Goal: Communication & Community: Answer question/provide support

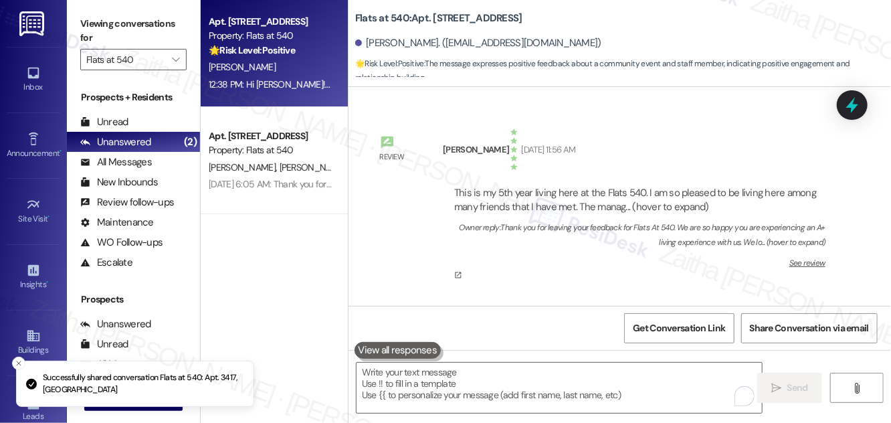
scroll to position [2714, 0]
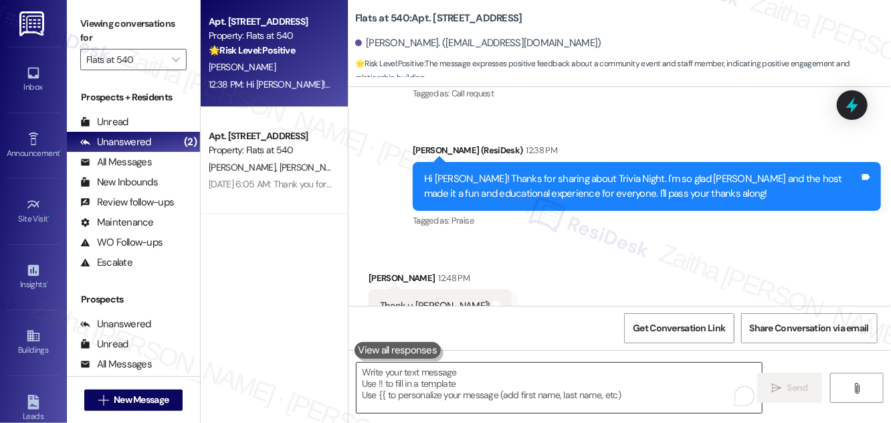
click at [415, 383] on textarea "To enrich screen reader interactions, please activate Accessibility in Grammarl…" at bounding box center [559, 388] width 405 height 50
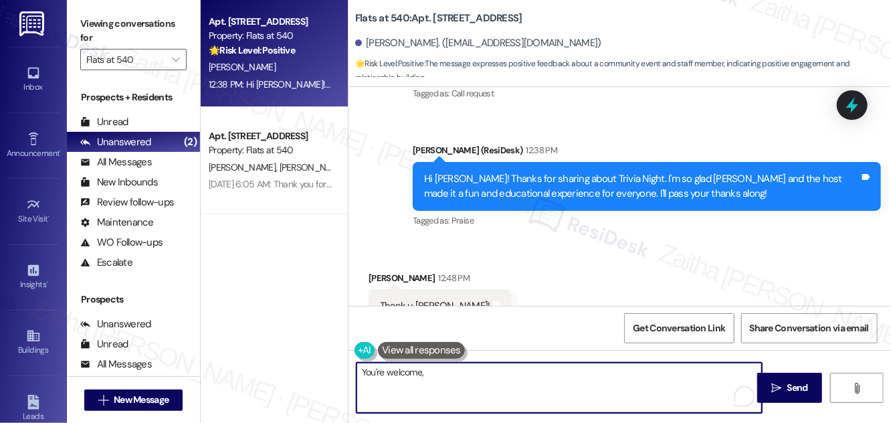
click at [376, 271] on div "[PERSON_NAME] 12:48 PM" at bounding box center [440, 280] width 143 height 19
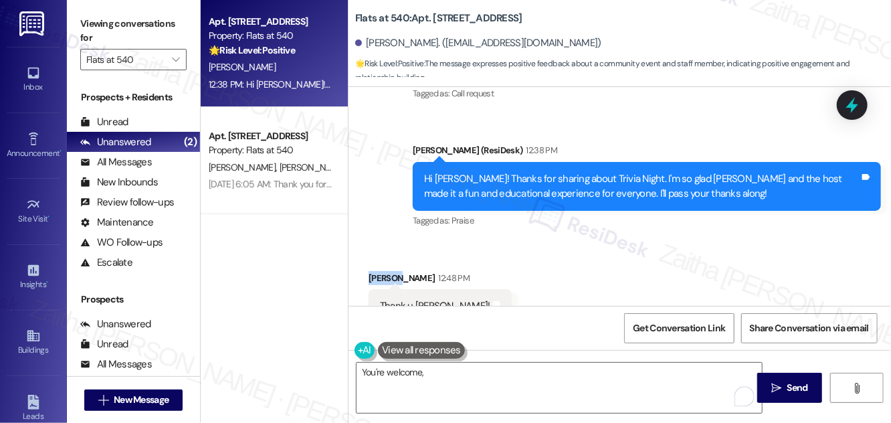
click at [376, 271] on div "[PERSON_NAME] 12:48 PM" at bounding box center [440, 280] width 143 height 19
copy div "[PERSON_NAME]"
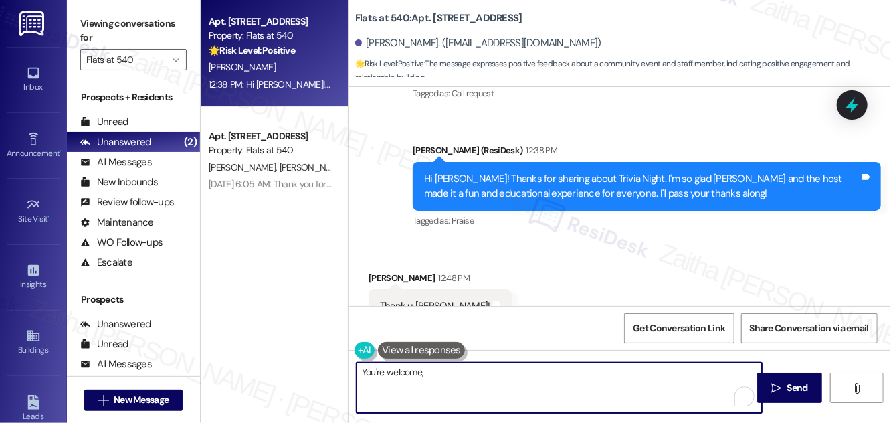
click at [461, 385] on textarea "You're welcome," at bounding box center [559, 388] width 405 height 50
paste textarea "[PERSON_NAME]"
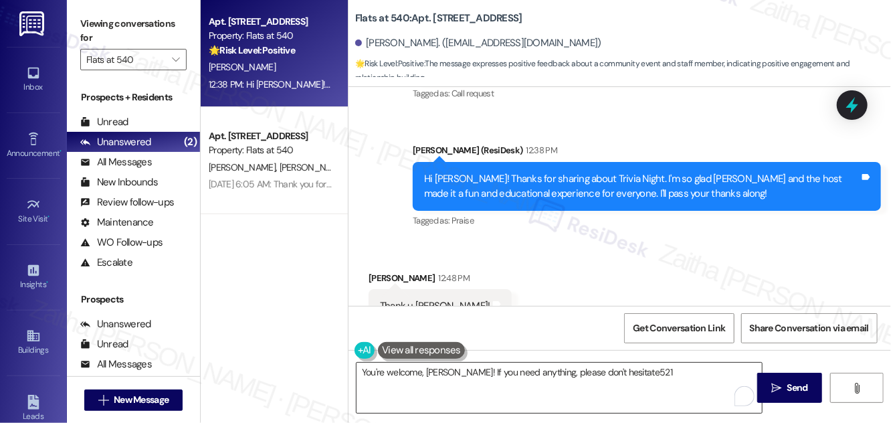
click at [651, 375] on textarea "You're welcome, [PERSON_NAME]! If you need anything, please don't hesitate521" at bounding box center [559, 388] width 405 height 50
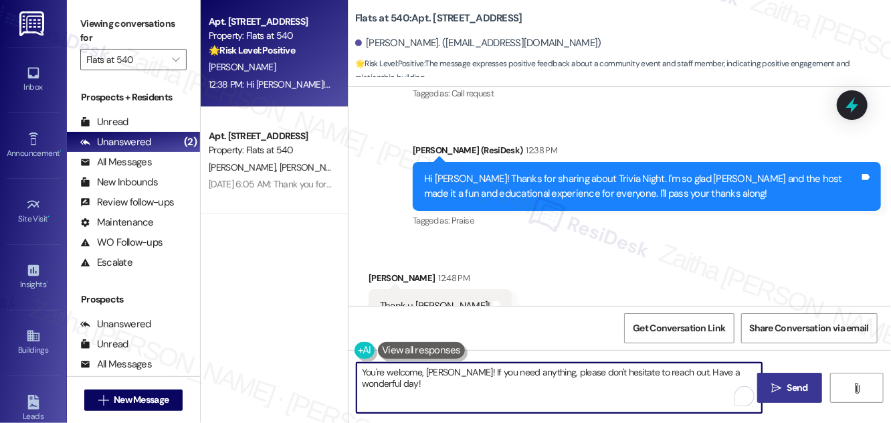
type textarea "You're welcome, [PERSON_NAME]! If you need anything, please don't hesitate to r…"
click at [777, 381] on span " Send" at bounding box center [790, 388] width 42 height 14
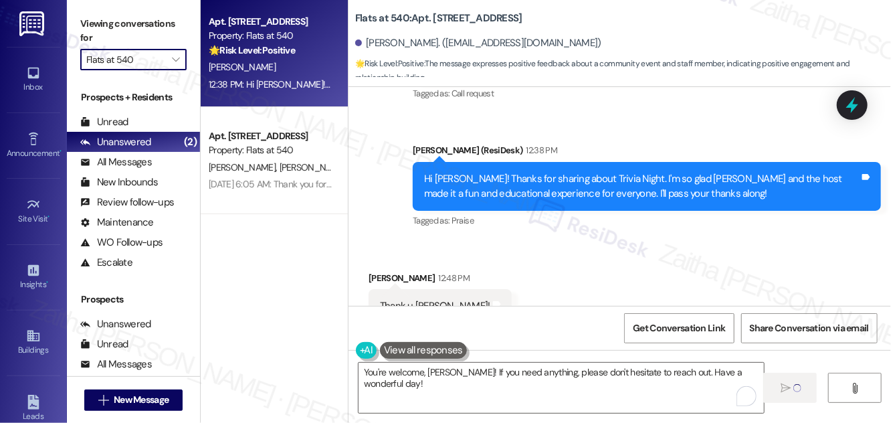
click at [156, 55] on input "Flats at 540" at bounding box center [125, 59] width 79 height 21
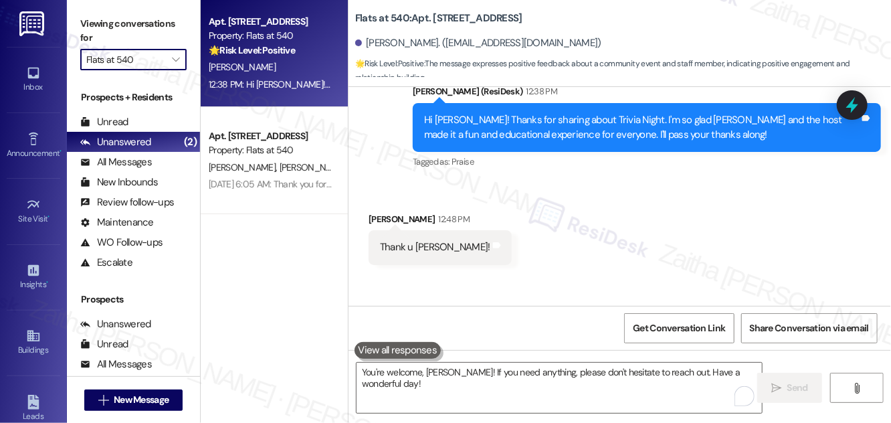
scroll to position [2807, 0]
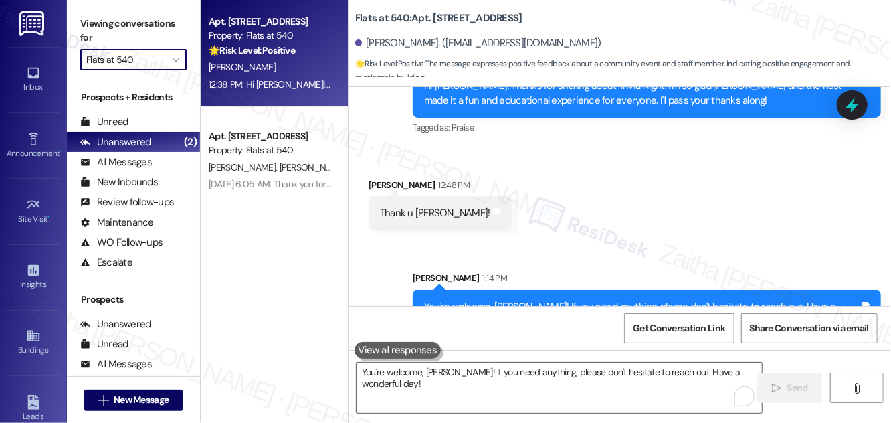
click at [162, 66] on input "Flats at 540" at bounding box center [125, 59] width 79 height 21
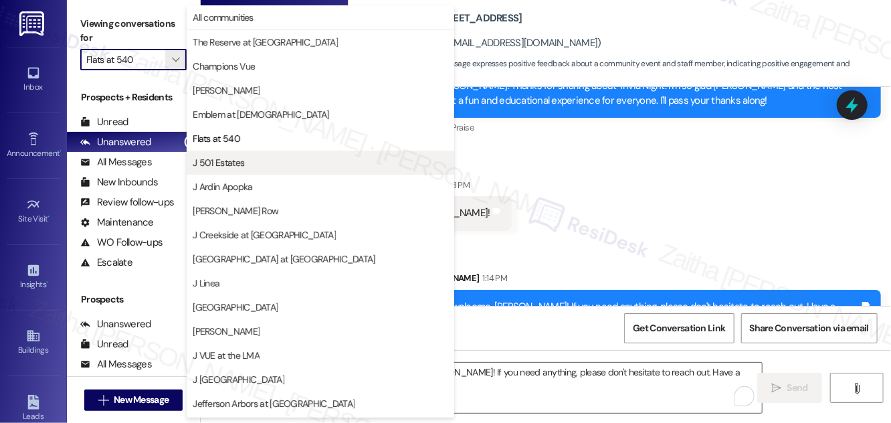
click at [262, 162] on span "J 501 Estates" at bounding box center [321, 162] width 256 height 13
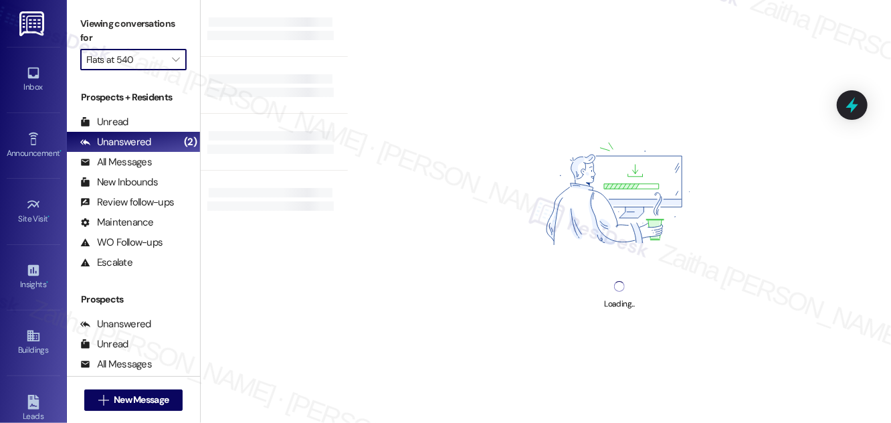
type input "J 501 Estates"
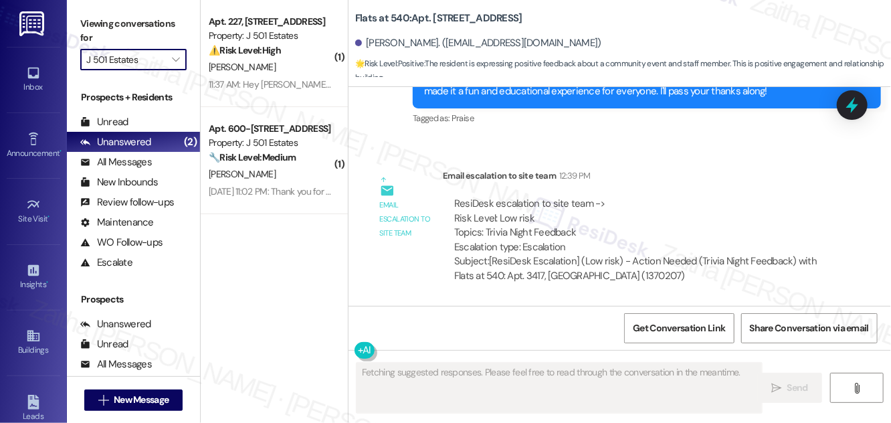
scroll to position [2898, 0]
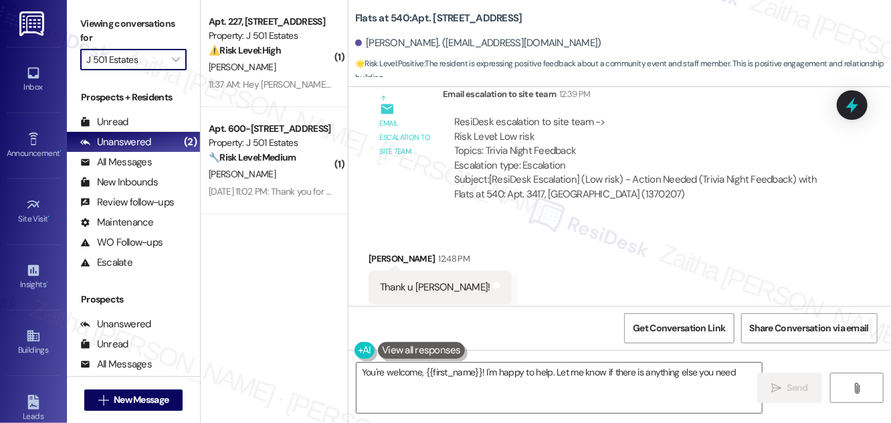
type textarea "You're welcome, {{first_name}}! I'm happy to help. Let me know if there is anyt…"
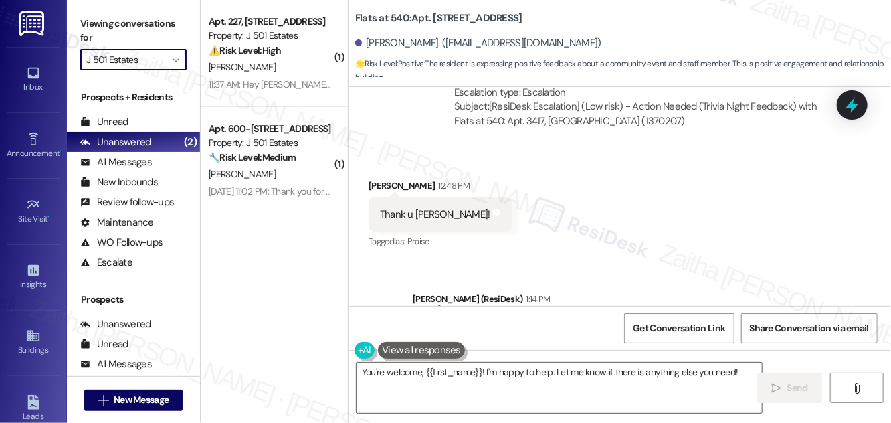
scroll to position [3012, 0]
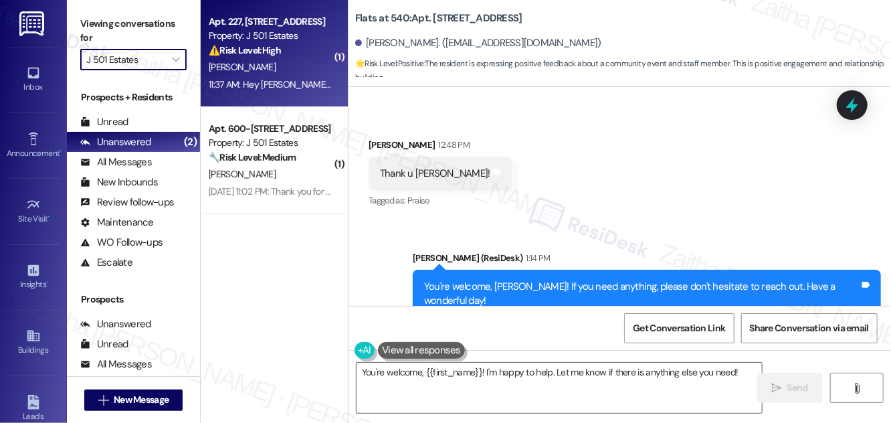
click at [300, 56] on div "⚠️ Risk Level: High The resident reports an active and worsening water leak fro…" at bounding box center [271, 50] width 124 height 14
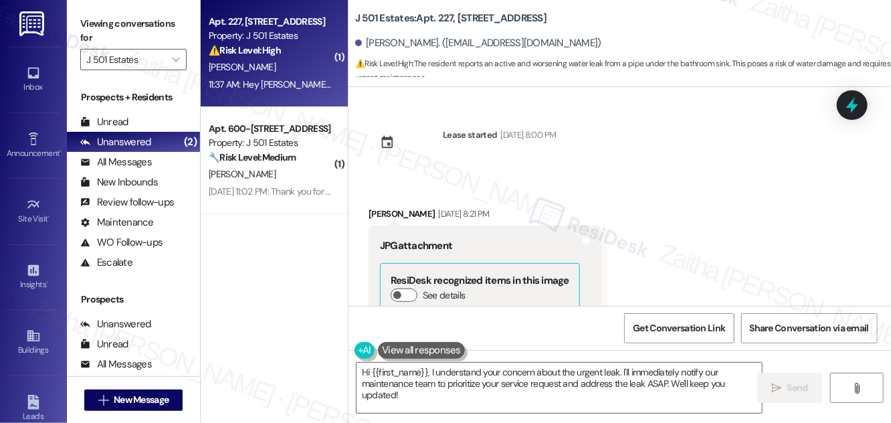
scroll to position [1159, 0]
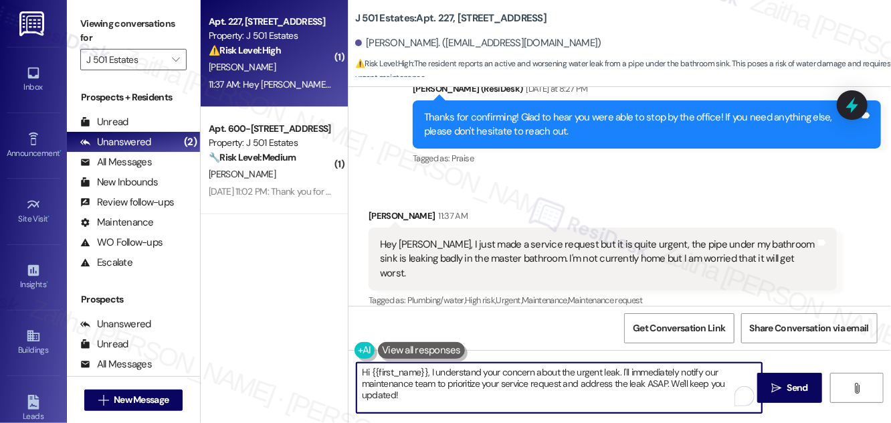
drag, startPoint x: 360, startPoint y: 371, endPoint x: 410, endPoint y: 403, distance: 59.6
click at [410, 403] on textarea "Hi {{first_name}}, I understand your concern about the urgent leak. I'll immedi…" at bounding box center [559, 388] width 405 height 50
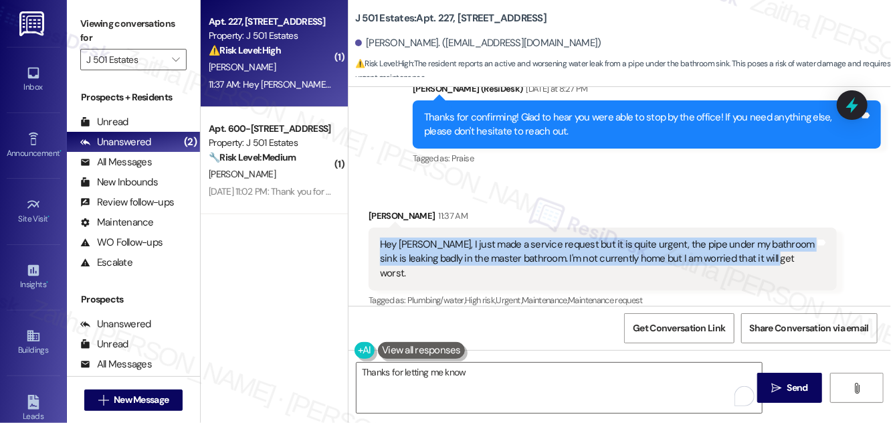
drag, startPoint x: 421, startPoint y: 249, endPoint x: 766, endPoint y: 264, distance: 345.5
click at [766, 264] on div "Hey [PERSON_NAME], I just made a service request but it is quite urgent, the pi…" at bounding box center [603, 258] width 468 height 63
copy div "Hey [PERSON_NAME], I just made a service request but it is quite urgent, the pi…"
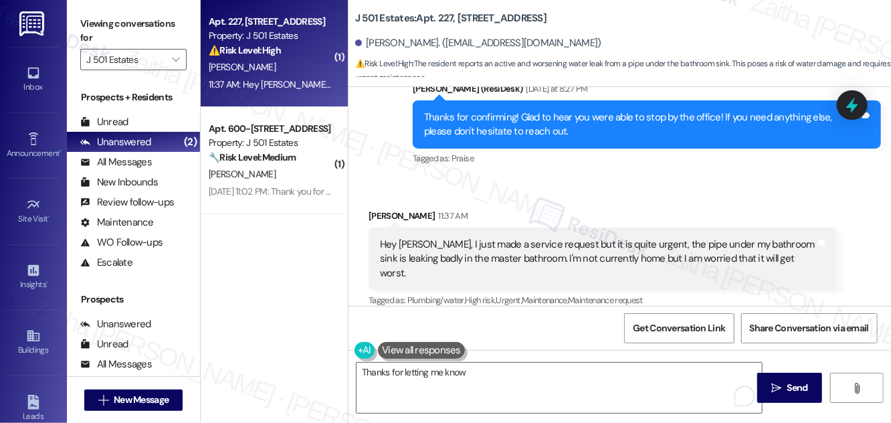
click at [571, 199] on div "Received via SMS [PERSON_NAME] 11:37 AM Hey [PERSON_NAME], I just made a servic…" at bounding box center [603, 260] width 488 height 122
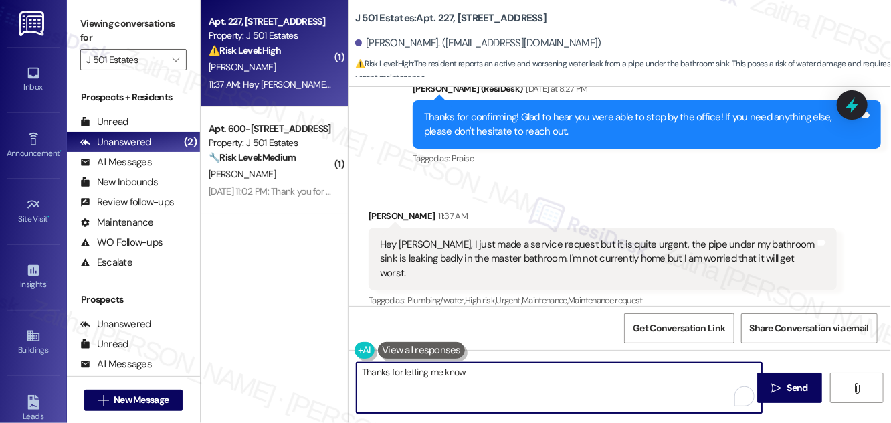
click at [499, 369] on textarea "Thanks for letting me know" at bounding box center [559, 388] width 405 height 50
drag, startPoint x: 475, startPoint y: 369, endPoint x: 578, endPoint y: 374, distance: 103.2
click at [578, 374] on textarea "Thanks for letting me know. I'll follow up with t" at bounding box center [559, 388] width 405 height 50
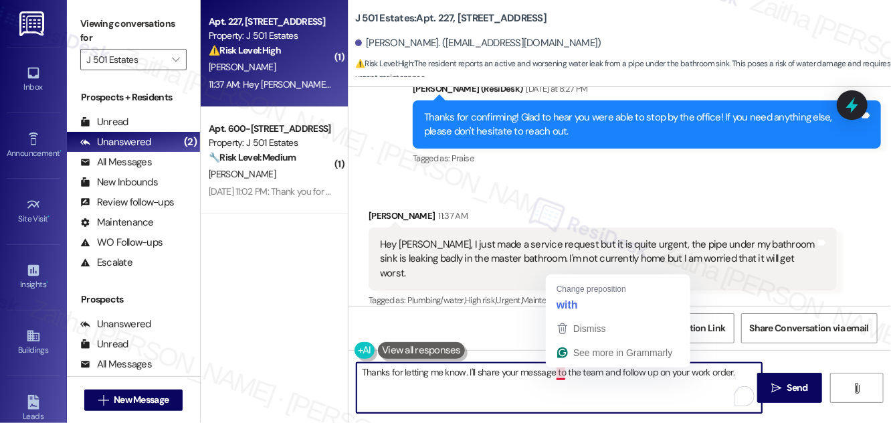
click at [561, 373] on textarea "Thanks for letting me know. I'll share your message to the team and follow up o…" at bounding box center [559, 388] width 405 height 50
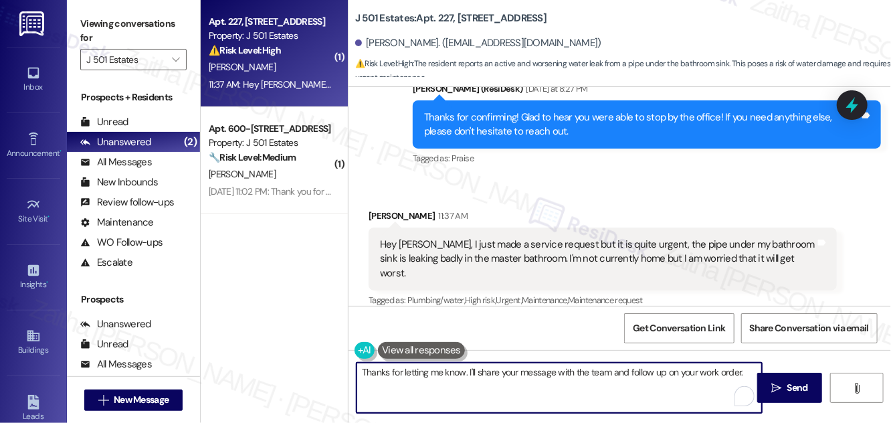
click at [745, 369] on textarea "Thanks for letting me know. I'll share your message with the team and follow up…" at bounding box center [559, 388] width 405 height 50
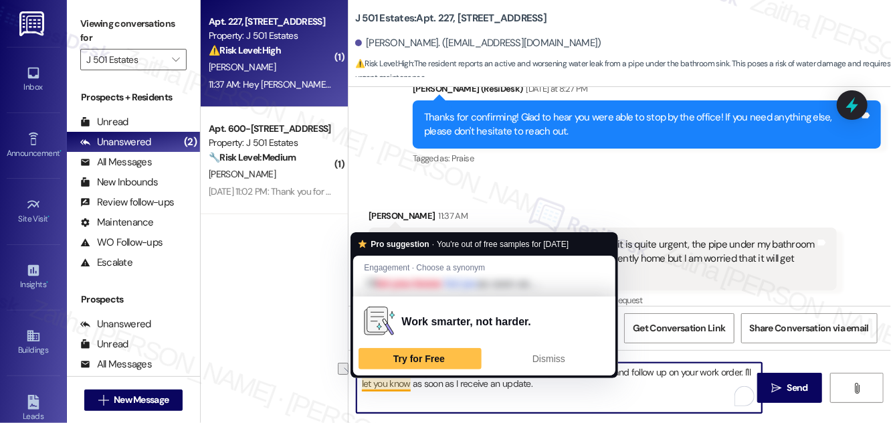
drag, startPoint x: 363, startPoint y: 383, endPoint x: 408, endPoint y: 383, distance: 44.8
click at [408, 383] on textarea "Thanks for letting me know. I'll share your message with the team and follow up…" at bounding box center [559, 388] width 405 height 50
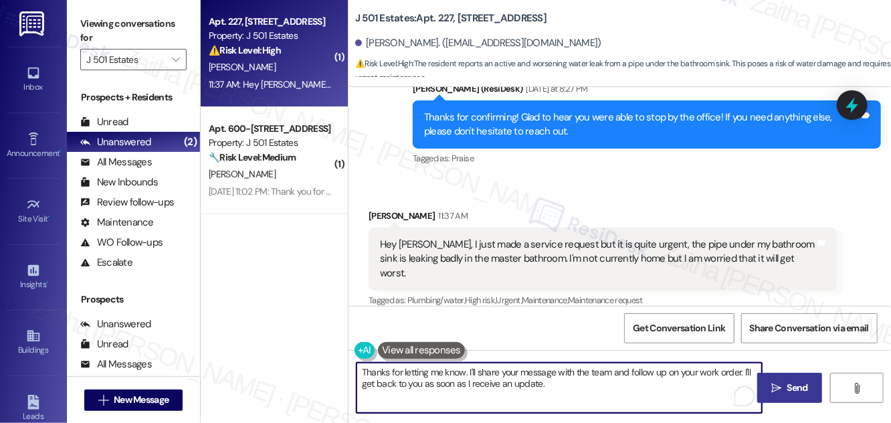
type textarea "Thanks for letting me know. I'll share your message with the team and follow up…"
click at [783, 383] on span " Send" at bounding box center [790, 388] width 42 height 14
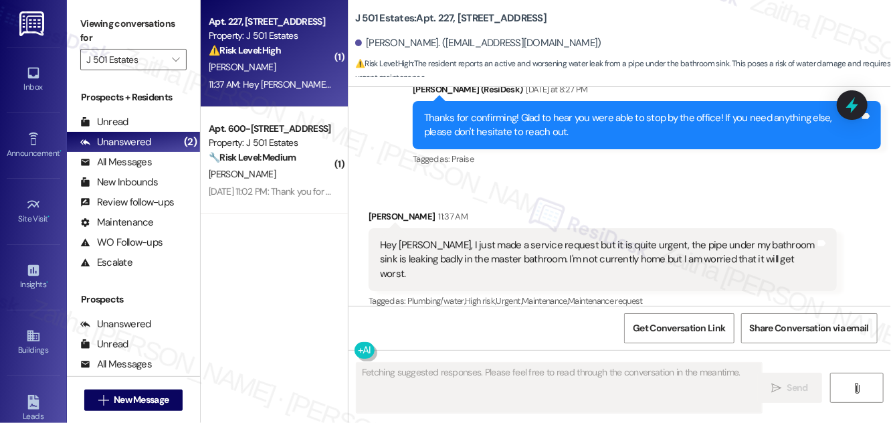
scroll to position [1266, 0]
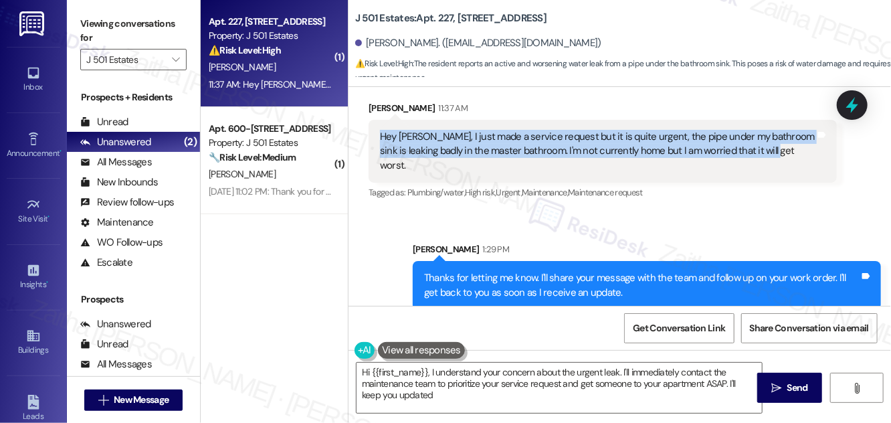
type textarea "Hi {{first_name}}, I understand your concern about the urgent leak. I'll immedi…"
drag, startPoint x: 375, startPoint y: 135, endPoint x: 775, endPoint y: 158, distance: 400.7
click at [775, 158] on div "Hey [PERSON_NAME], I just made a service request but it is quite urgent, the pi…" at bounding box center [603, 151] width 468 height 63
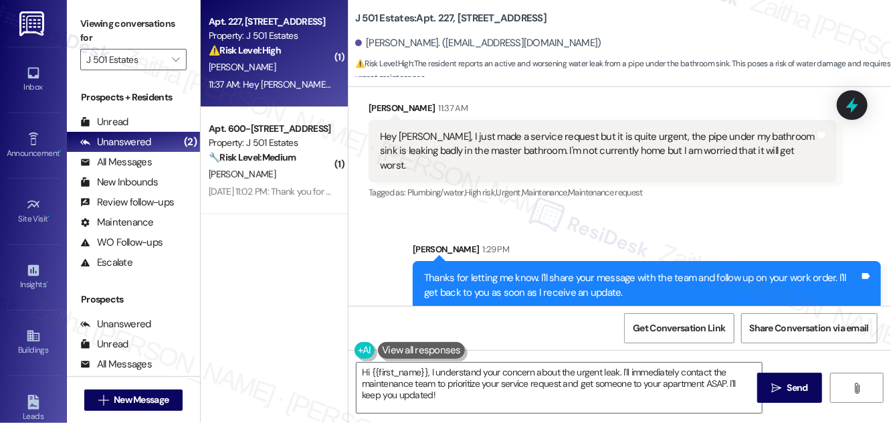
click at [710, 212] on div "Sent via SMS [PERSON_NAME] 1:29 PM Thanks for letting me know. I'll share your …" at bounding box center [620, 266] width 542 height 108
click at [852, 108] on icon at bounding box center [852, 105] width 12 height 16
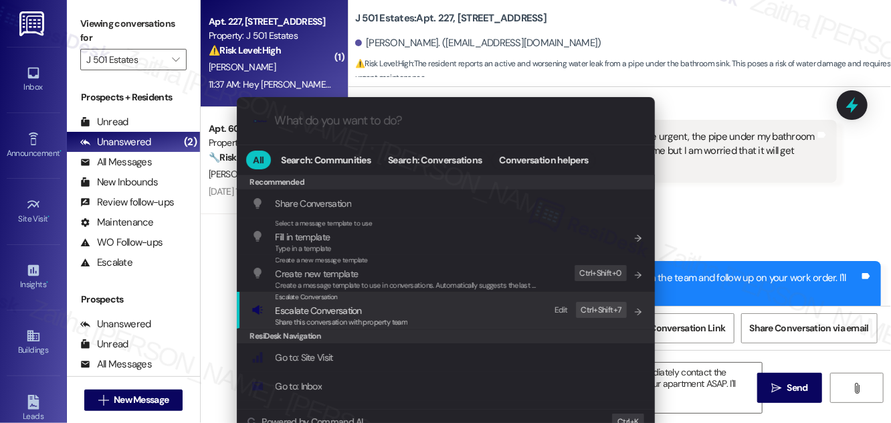
click at [312, 309] on span "Escalate Conversation" at bounding box center [319, 310] width 86 height 12
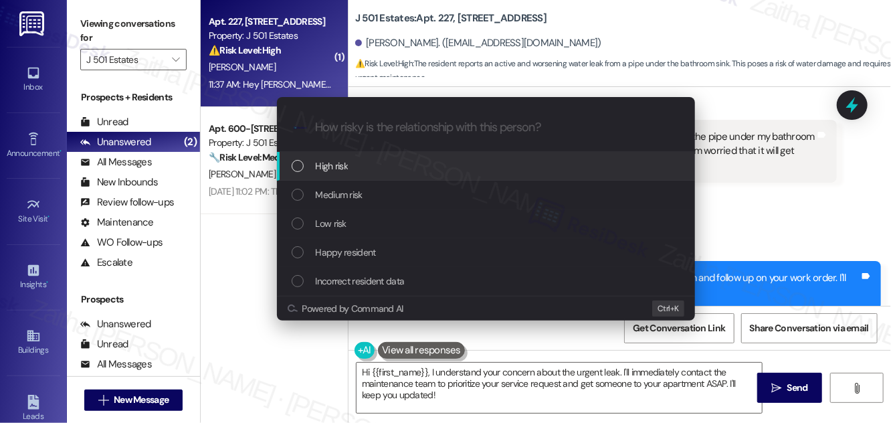
click at [338, 167] on span "High risk" at bounding box center [332, 166] width 33 height 15
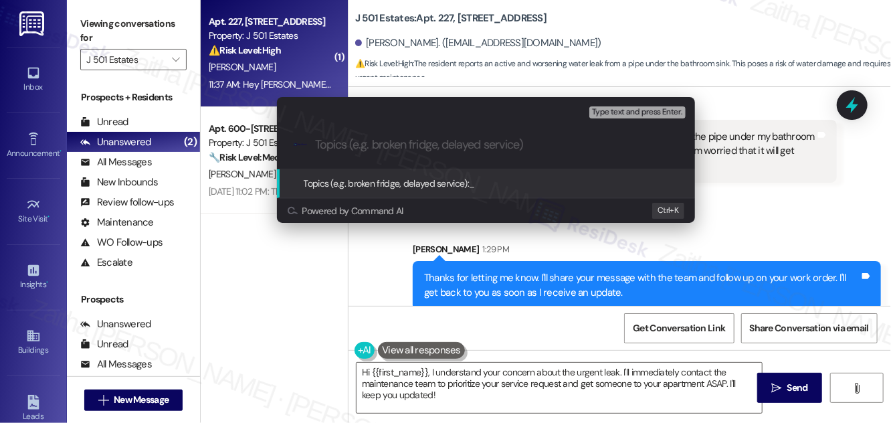
paste input "Urgent Leak: Master Bathroom Sink Pipe"
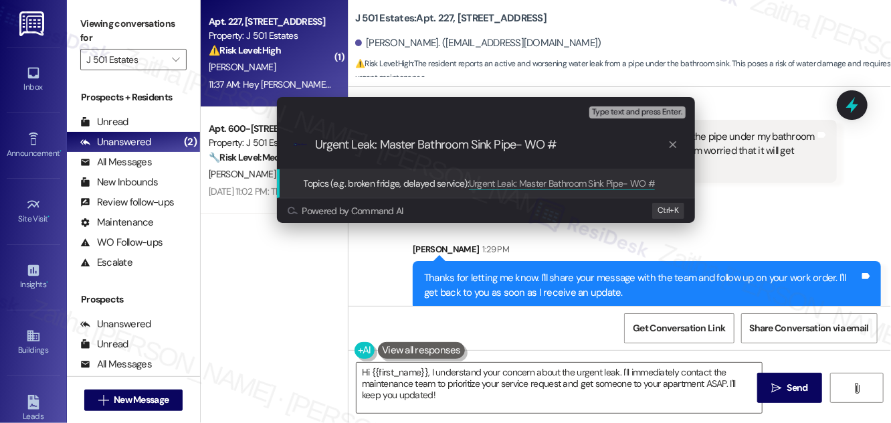
paste input "2548-1"
type input "Urgent Leak: Master Bathroom Sink Pipe- WO #2548-1"
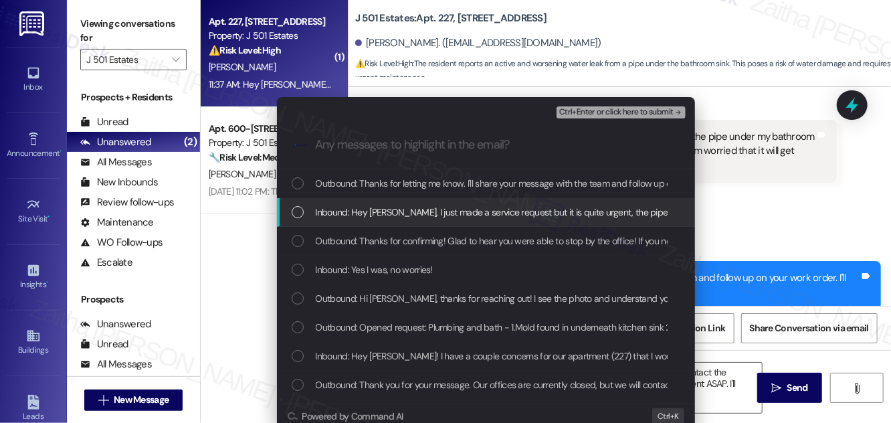
click at [443, 202] on div "Inbound: Hey [PERSON_NAME], I just made a service request but it is quite urgen…" at bounding box center [486, 212] width 418 height 29
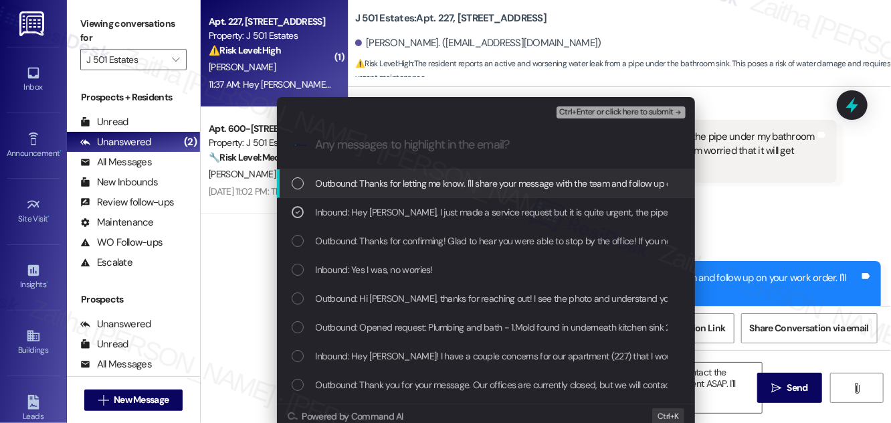
click at [595, 112] on span "Ctrl+Enter or click here to submit" at bounding box center [616, 112] width 114 height 9
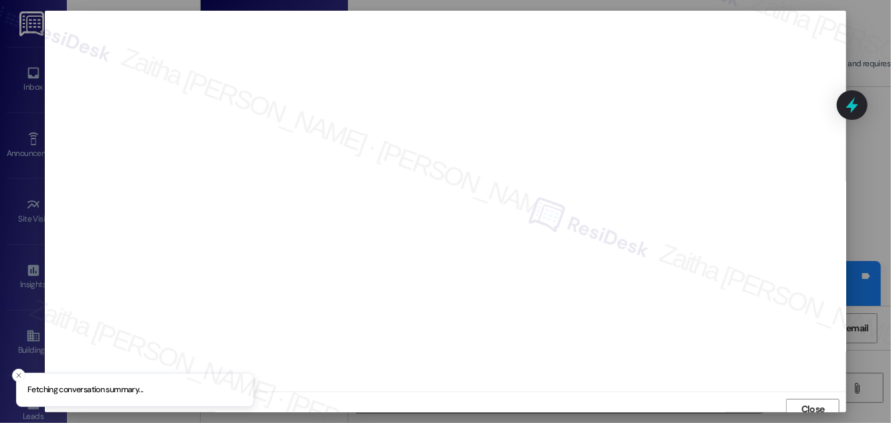
scroll to position [7, 0]
click at [799, 404] on span "Close" at bounding box center [813, 402] width 29 height 14
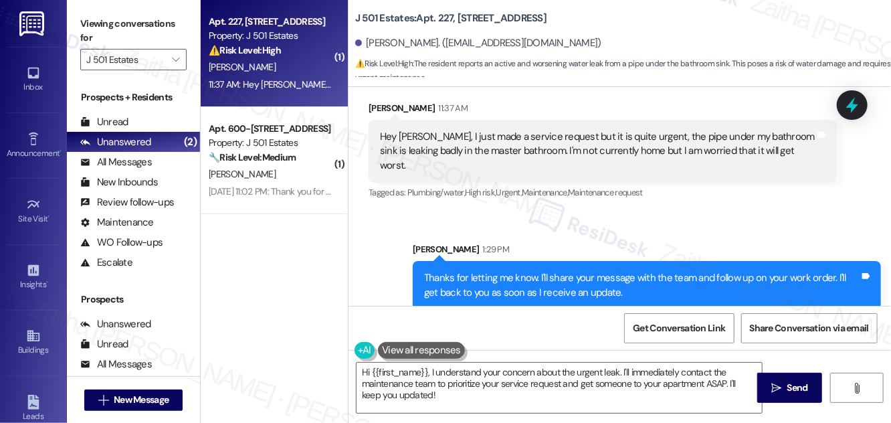
click at [773, 185] on div "Tagged as: Plumbing/water , Click to highlight conversations about Plumbing/wat…" at bounding box center [603, 192] width 468 height 19
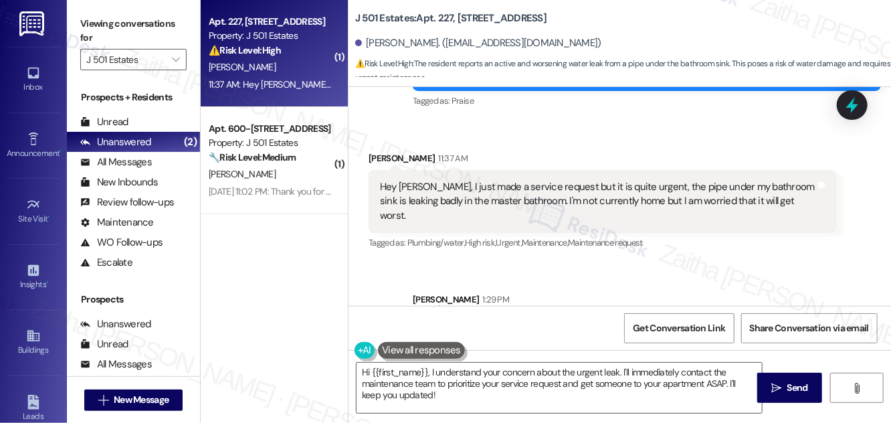
scroll to position [1266, 0]
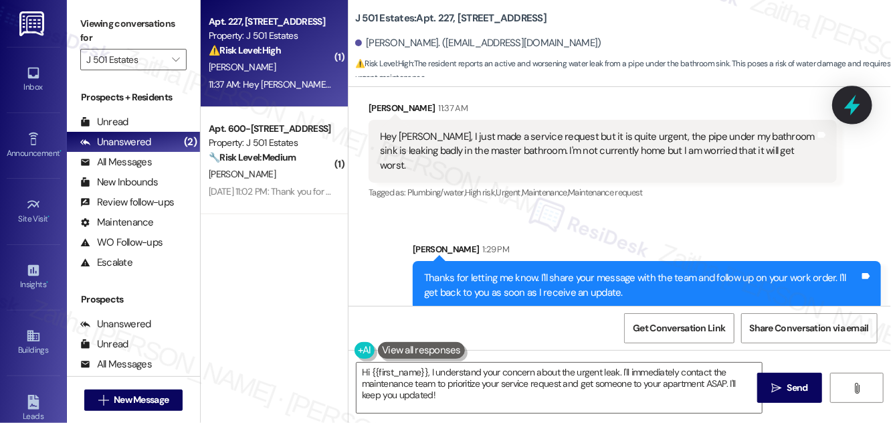
click at [850, 104] on icon at bounding box center [852, 105] width 16 height 21
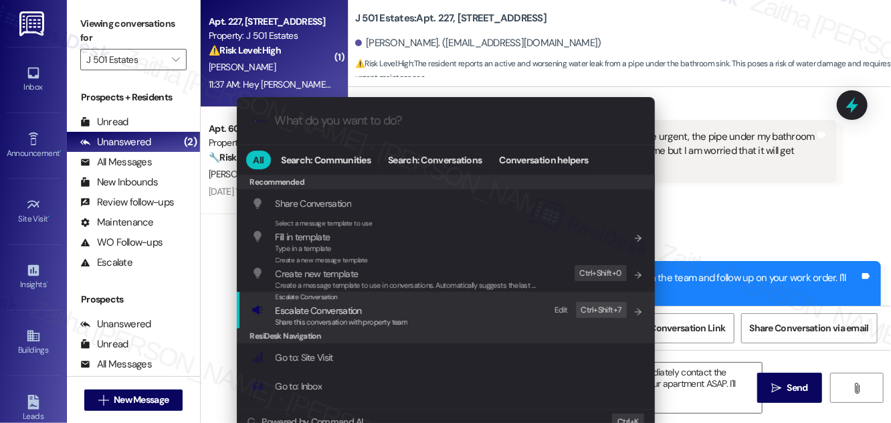
click at [333, 309] on span "Escalate Conversation" at bounding box center [319, 310] width 86 height 12
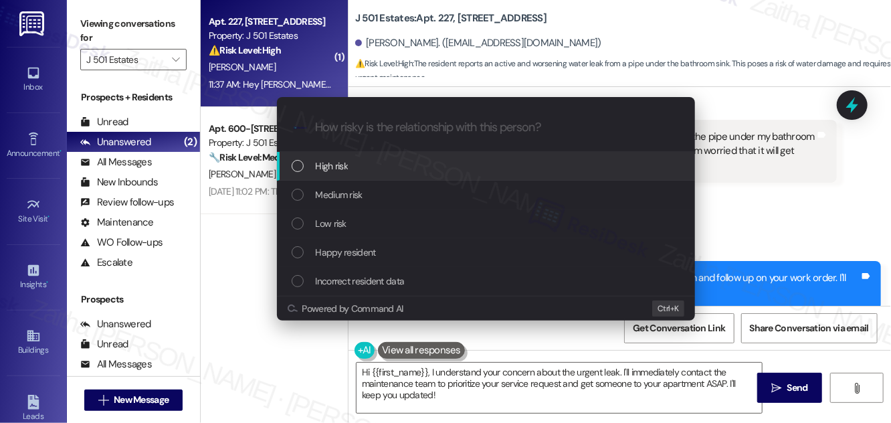
click at [338, 166] on span "High risk" at bounding box center [332, 166] width 33 height 15
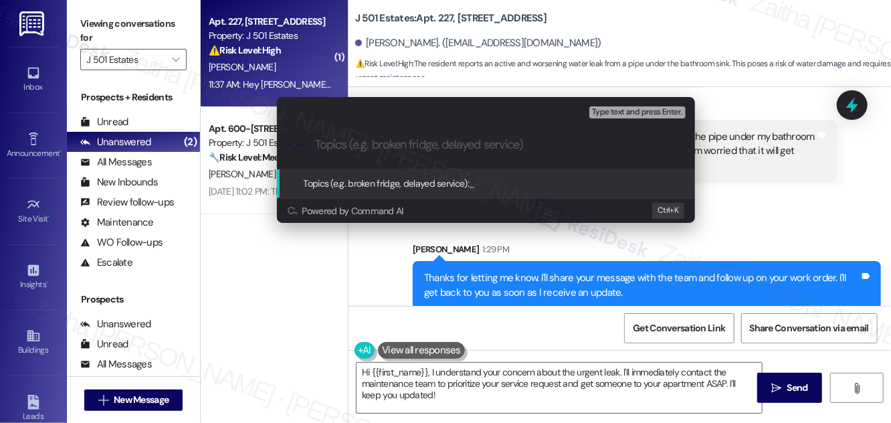
paste input "Urgent Leak: Master Bathroom Sink Pipe- WO #2548-1"
type input "Urgent Leak: Master Bathroom Sink Pipe- WO #2548-1"
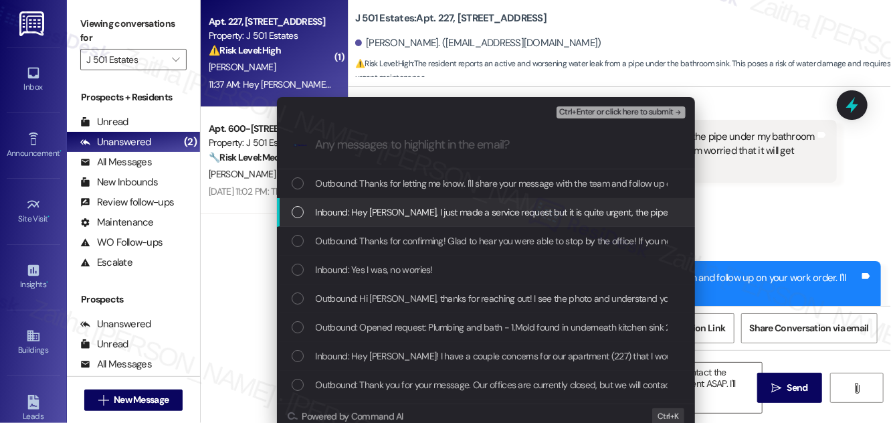
click at [318, 209] on span "Inbound: Hey [PERSON_NAME], I just made a service request but it is quite urgen…" at bounding box center [735, 212] width 839 height 15
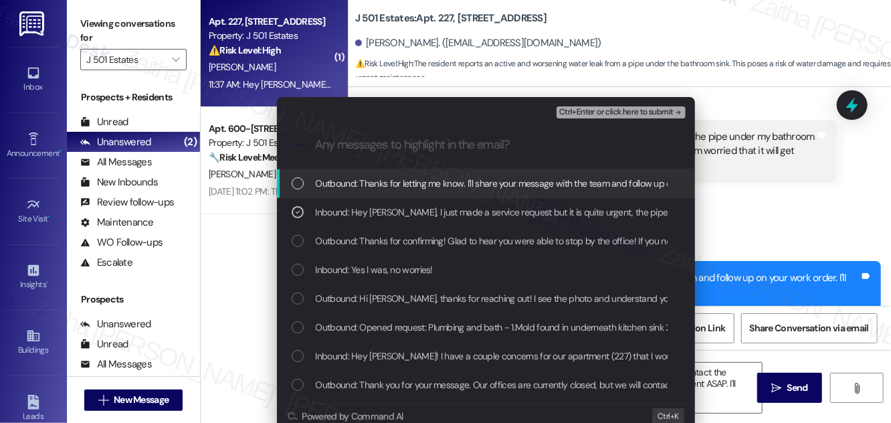
click at [598, 110] on span "Ctrl+Enter or click here to submit" at bounding box center [616, 112] width 114 height 9
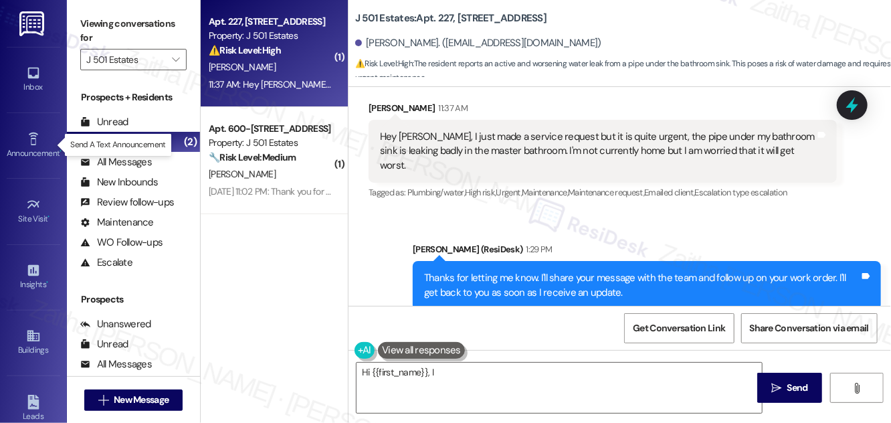
scroll to position [1158, 0]
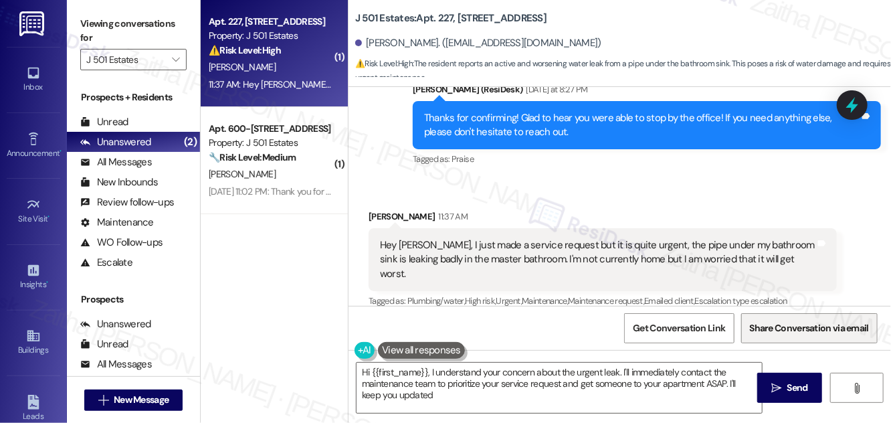
type textarea "Hi {{first_name}}, I understand your concern about the urgent leak. I'll immedi…"
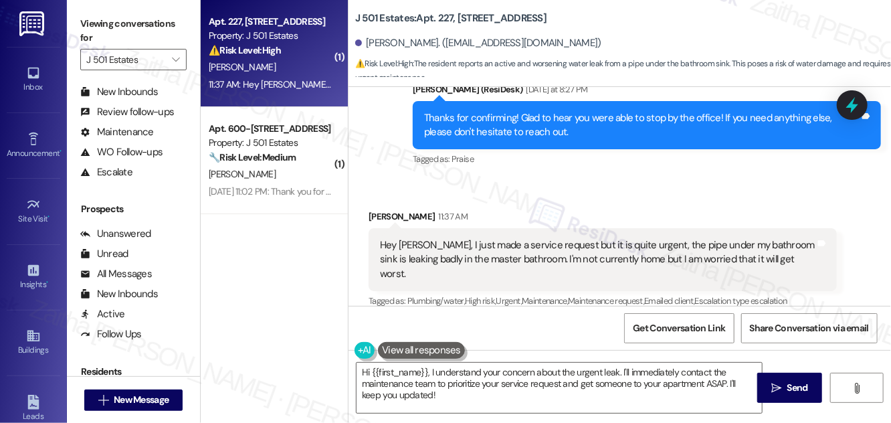
scroll to position [257, 0]
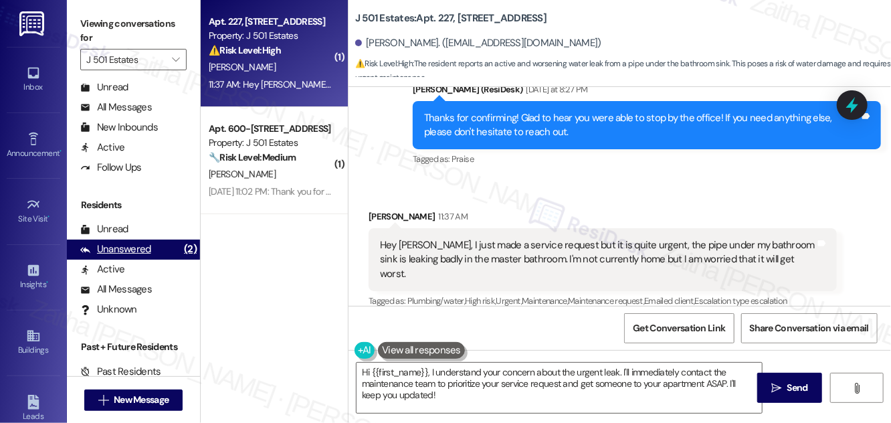
click at [128, 254] on div "Unanswered" at bounding box center [115, 249] width 71 height 14
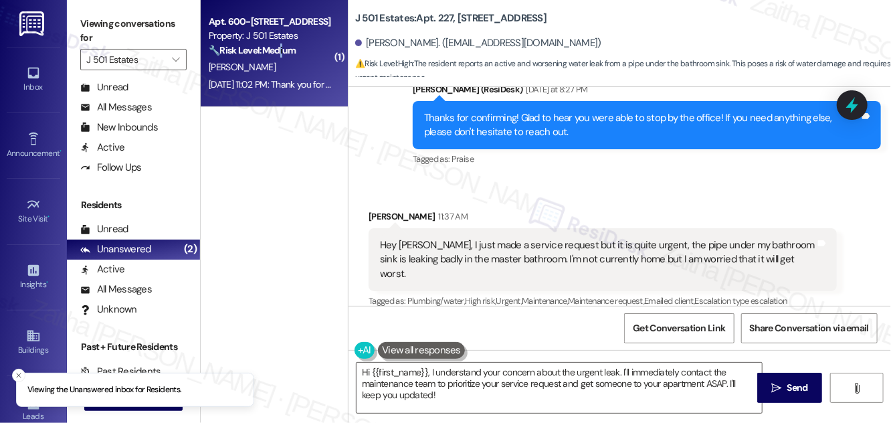
click at [286, 57] on div "🔧 Risk Level: Medium The resident is reporting a noise complaint. While the res…" at bounding box center [271, 50] width 124 height 14
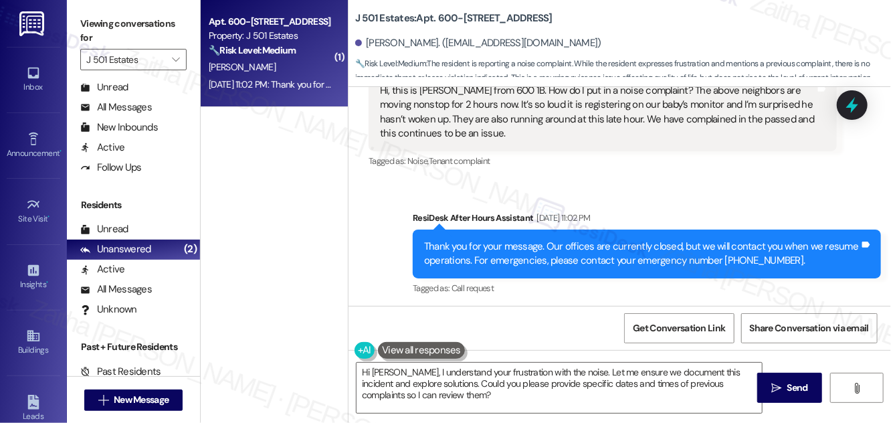
scroll to position [168, 0]
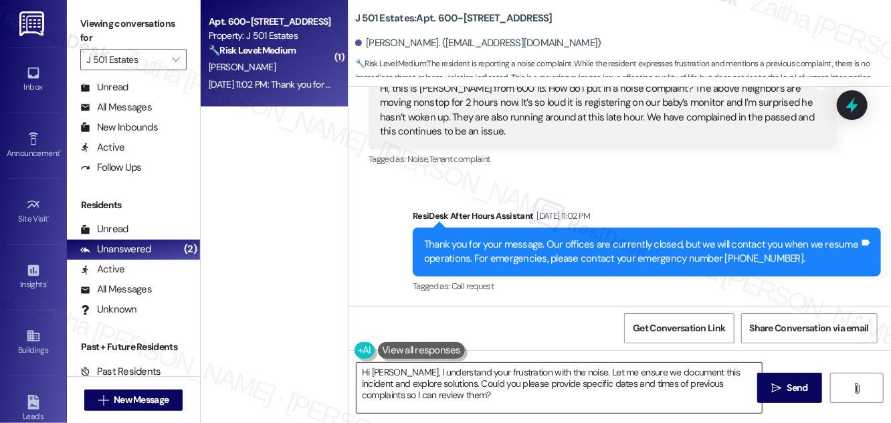
click at [391, 376] on textarea "Hi [PERSON_NAME], I understand your frustration with the noise. Let me ensure w…" at bounding box center [559, 388] width 405 height 50
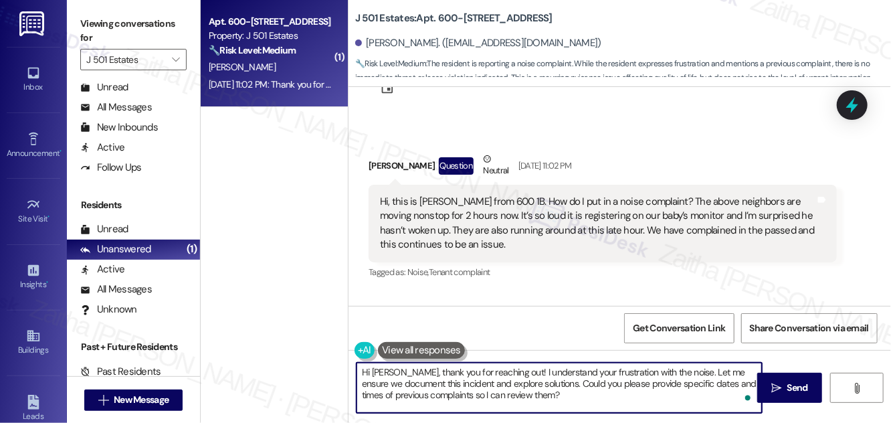
scroll to position [47, 0]
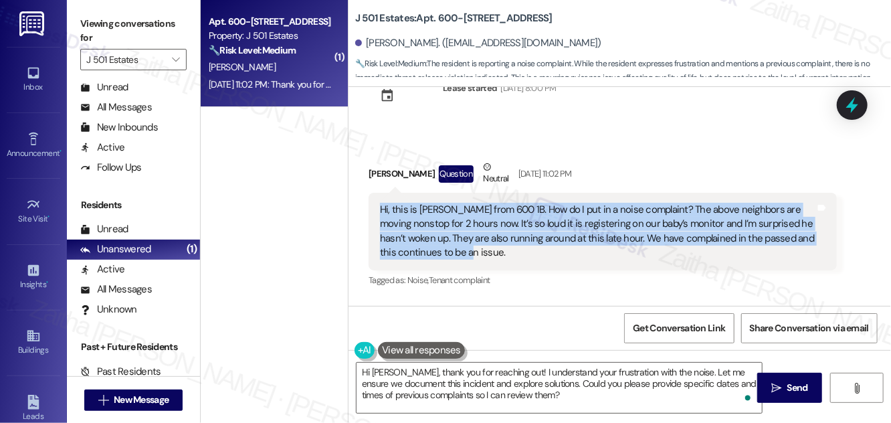
drag, startPoint x: 379, startPoint y: 208, endPoint x: 449, endPoint y: 258, distance: 86.3
click at [449, 258] on div "Hi, this is [PERSON_NAME] from 600 1B. How do I put in a noise complaint? The a…" at bounding box center [598, 232] width 438 height 58
copy div "Hi, this is [PERSON_NAME] from 600 1B. How do I put in a noise complaint? The a…"
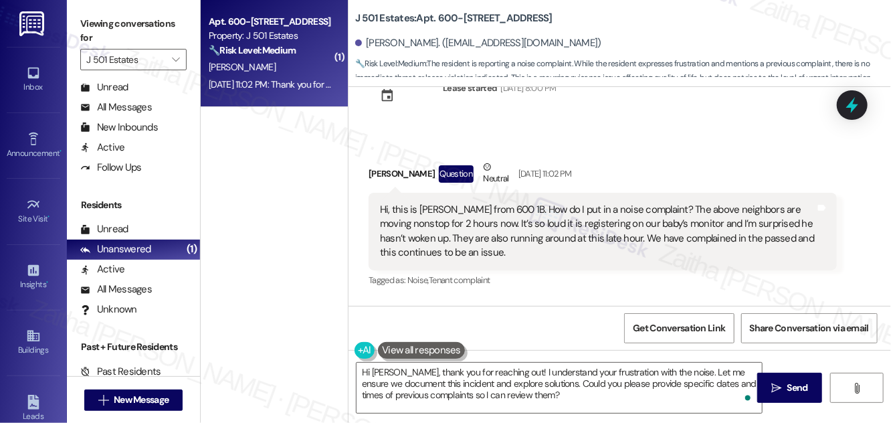
click at [637, 158] on div "Received via SMS [PERSON_NAME] Question Neutral [DATE] 11:02 PM Hi, this is kay…" at bounding box center [603, 225] width 488 height 150
drag, startPoint x: 366, startPoint y: 43, endPoint x: 417, endPoint y: 43, distance: 50.8
click at [417, 43] on div "[PERSON_NAME]. ([EMAIL_ADDRESS][DOMAIN_NAME])" at bounding box center [478, 43] width 246 height 14
copy div "[PERSON_NAME]"
click at [633, 140] on div "Received via SMS [PERSON_NAME] Question Neutral [DATE] 11:02 PM Hi, this is kay…" at bounding box center [620, 215] width 542 height 170
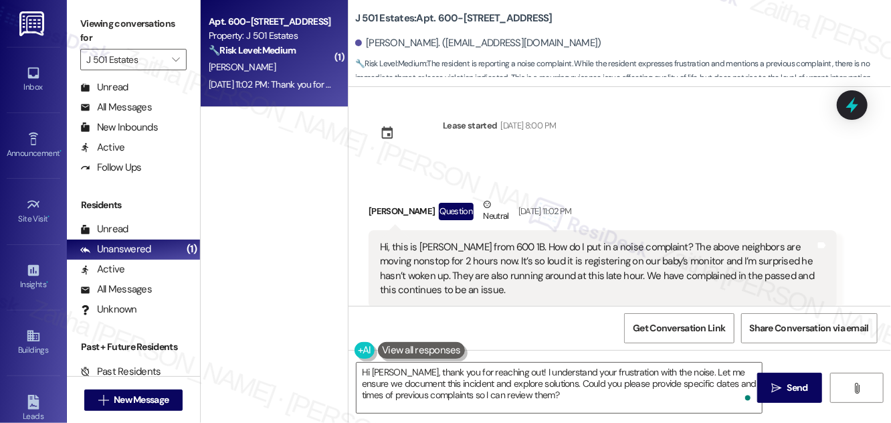
scroll to position [0, 0]
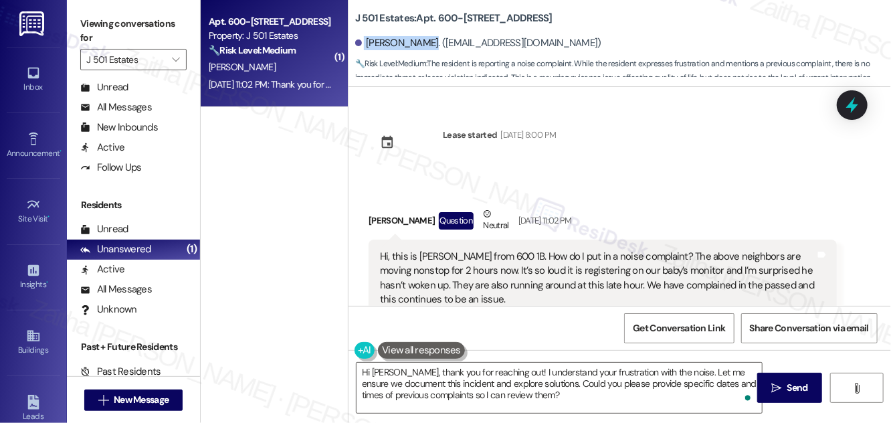
drag, startPoint x: 364, startPoint y: 39, endPoint x: 417, endPoint y: 37, distance: 53.6
click at [417, 37] on div "[PERSON_NAME]. ([EMAIL_ADDRESS][DOMAIN_NAME])" at bounding box center [478, 43] width 246 height 14
copy div "[PERSON_NAME]"
click at [690, 324] on span "Get Conversation Link" at bounding box center [679, 328] width 92 height 14
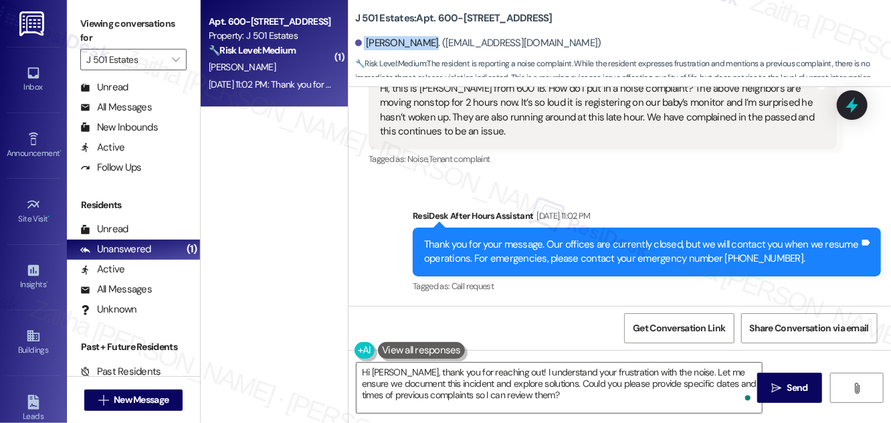
scroll to position [107, 0]
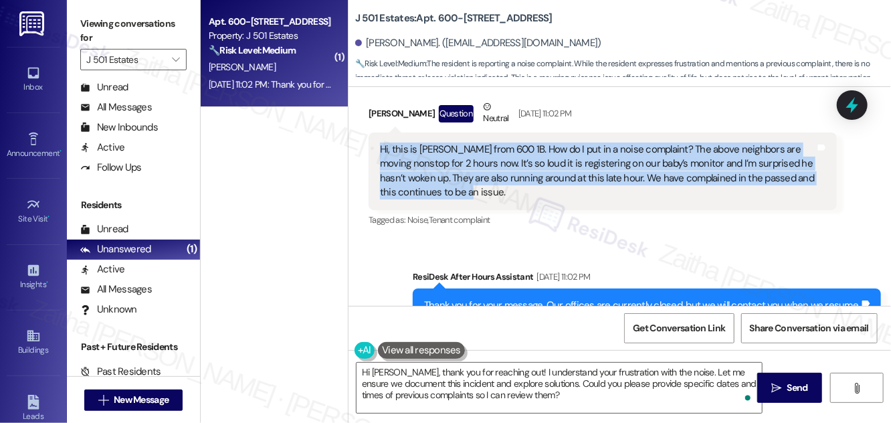
drag, startPoint x: 378, startPoint y: 146, endPoint x: 438, endPoint y: 192, distance: 75.9
click at [438, 192] on div "Hi, this is [PERSON_NAME] from 600 1B. How do I put in a noise complaint? The a…" at bounding box center [598, 171] width 438 height 58
copy div "Hi, this is [PERSON_NAME] from 600 1B. How do I put in a noise complaint? The a…"
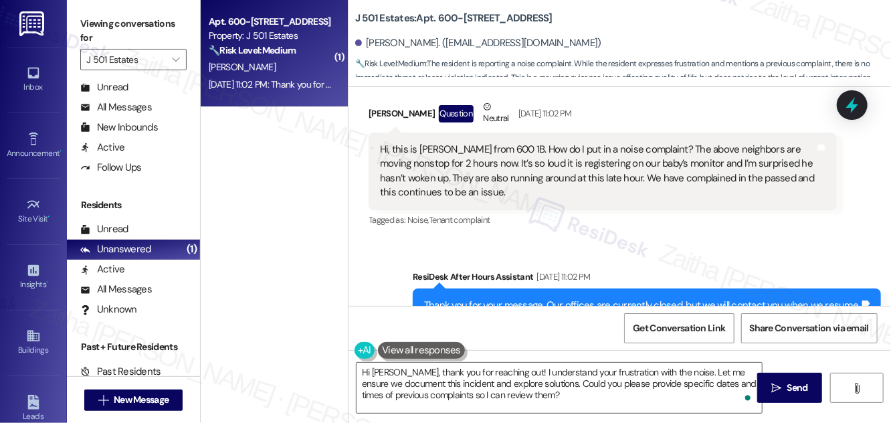
click at [654, 227] on div "Tagged as: Noise , Click to highlight conversations about Noise Tenant complain…" at bounding box center [603, 219] width 468 height 19
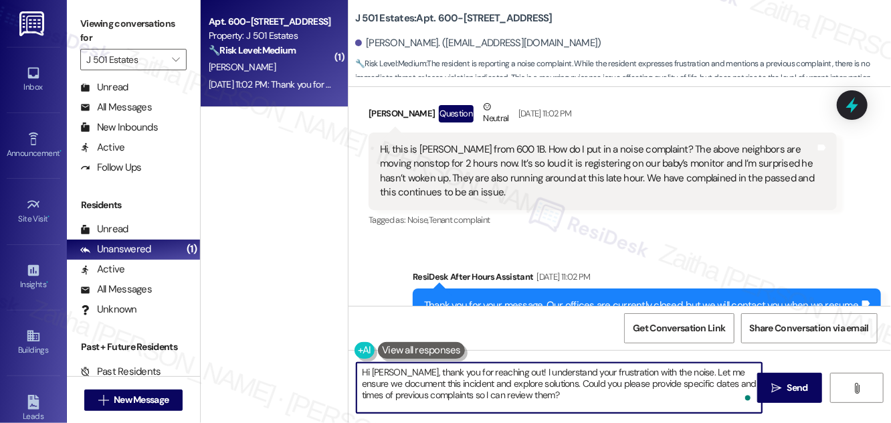
drag, startPoint x: 668, startPoint y: 369, endPoint x: 666, endPoint y: 397, distance: 28.2
click at [666, 397] on textarea "Hi [PERSON_NAME], thank you for reaching out! I understand your frustration wit…" at bounding box center [559, 388] width 405 height 50
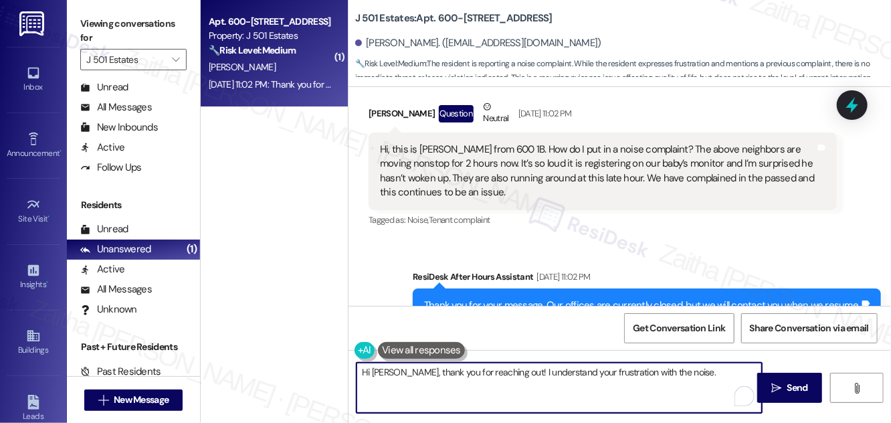
type textarea "Hi [PERSON_NAME], thank you for reaching out! I understand your frustration wit…"
drag, startPoint x: 360, startPoint y: 372, endPoint x: 682, endPoint y: 387, distance: 322.1
click at [682, 387] on textarea "Hi [PERSON_NAME], thank you for reaching out! I understand your frustration wit…" at bounding box center [559, 388] width 405 height 50
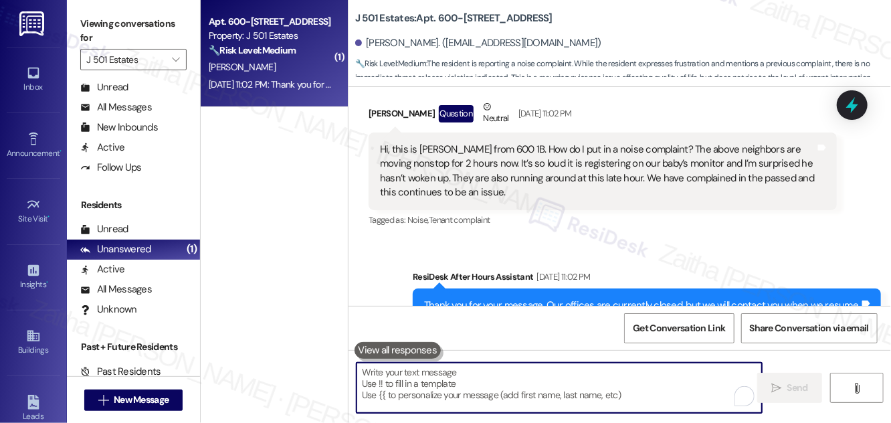
paste textarea "Hi [PERSON_NAME], thank you for reaching out and I’m sorry you’re continuing to…"
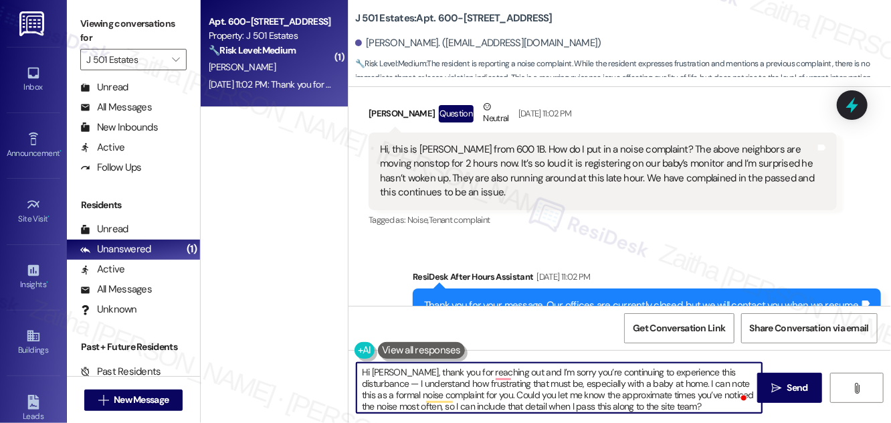
click at [742, 367] on textarea "Hi [PERSON_NAME], thank you for reaching out and I’m sorry you’re continuing to…" at bounding box center [559, 388] width 405 height 50
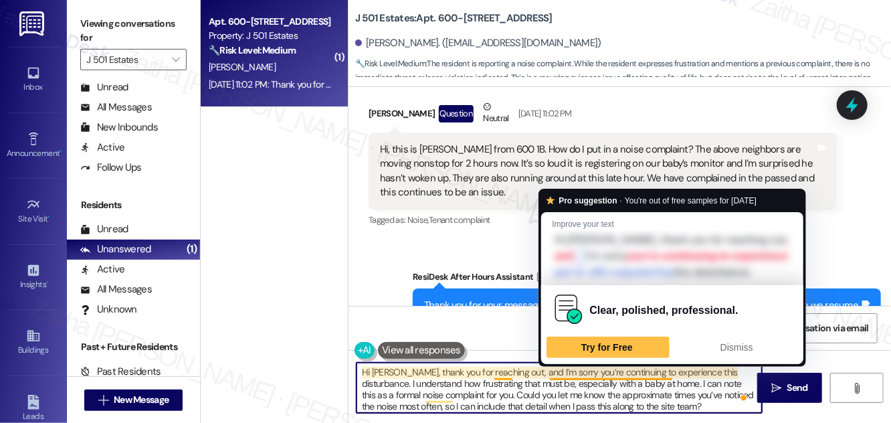
click at [595, 373] on textarea "Hi [PERSON_NAME], thank you for reaching out, and I’m sorry you’re continuing t…" at bounding box center [559, 388] width 405 height 50
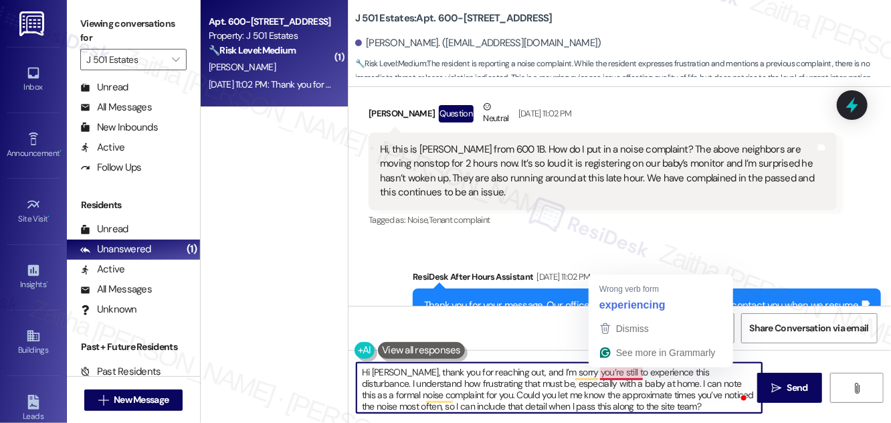
click at [615, 372] on textarea "Hi [PERSON_NAME], thank you for reaching out, and I’m sorry you’re still to exp…" at bounding box center [559, 388] width 405 height 50
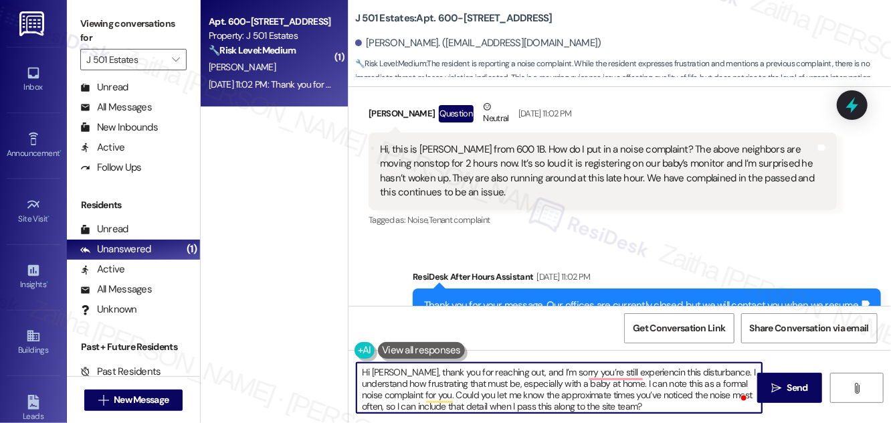
type textarea "Hi [PERSON_NAME], thank you for reaching out, and I’m sorry you’re still experi…"
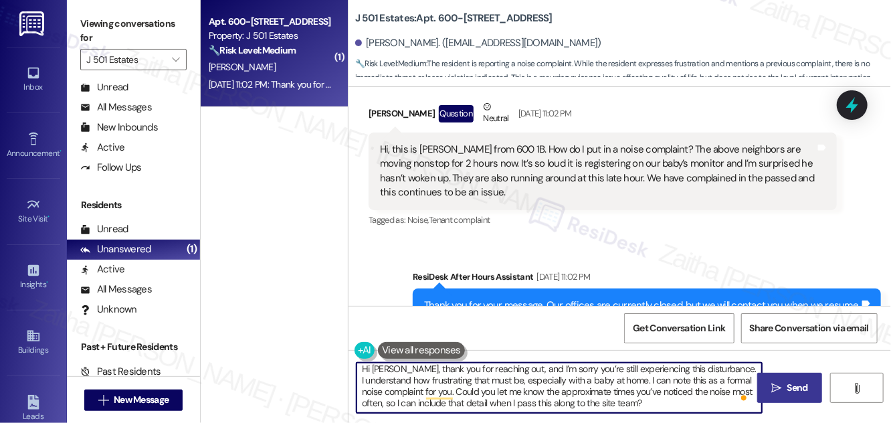
type textarea "Hi [PERSON_NAME], thank you for reaching out, and I’m sorry you’re still experi…"
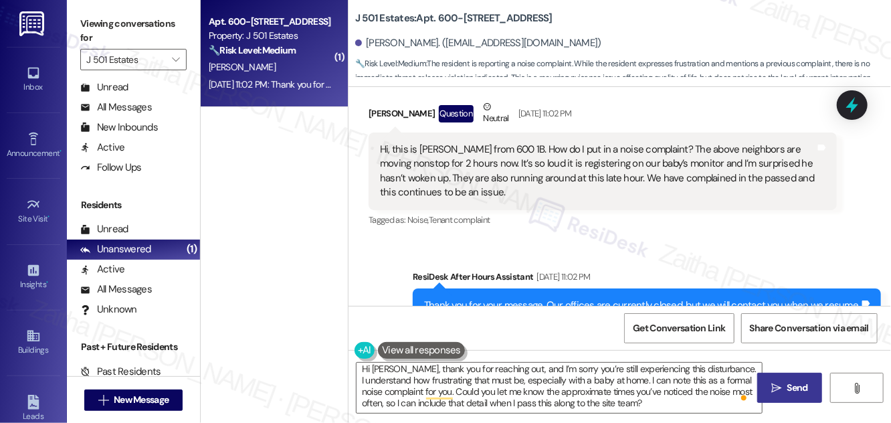
click at [771, 387] on icon "" at bounding box center [776, 388] width 10 height 11
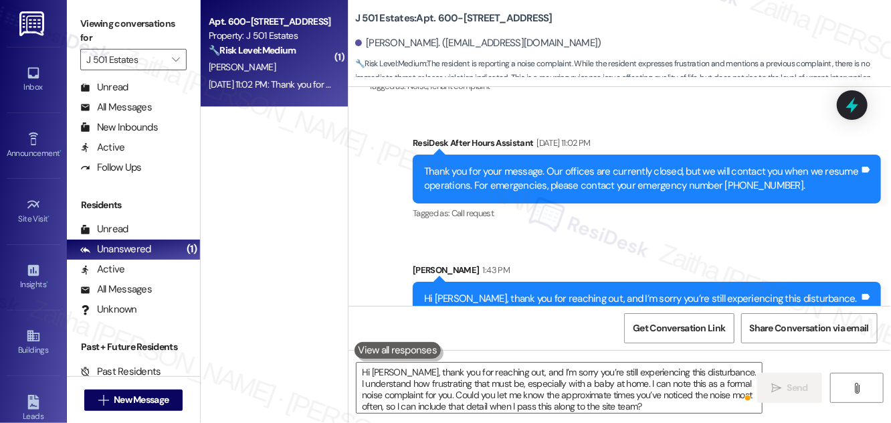
scroll to position [305, 0]
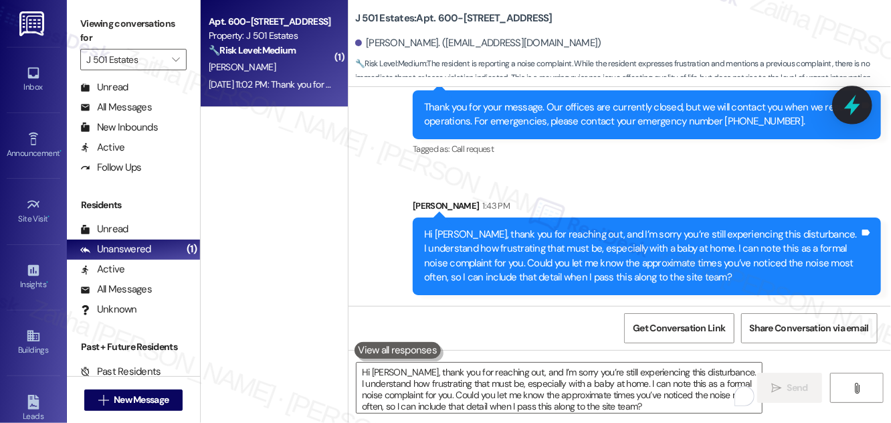
click at [845, 114] on icon at bounding box center [852, 105] width 23 height 23
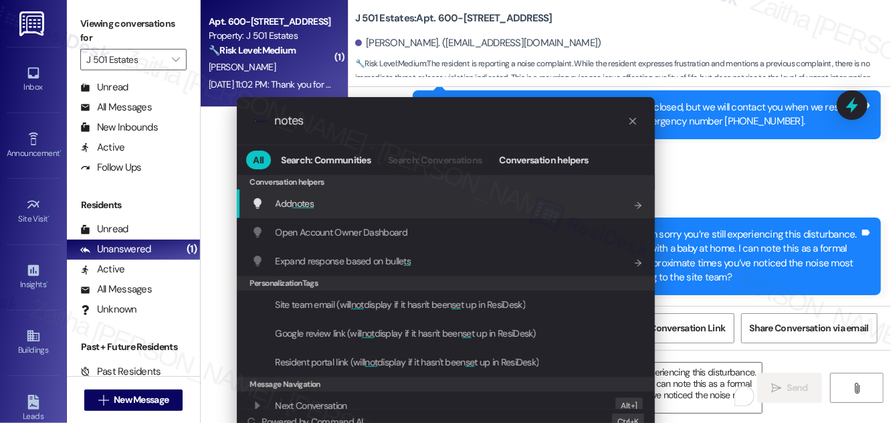
type input "notes"
click at [304, 203] on span "notes" at bounding box center [303, 203] width 22 height 12
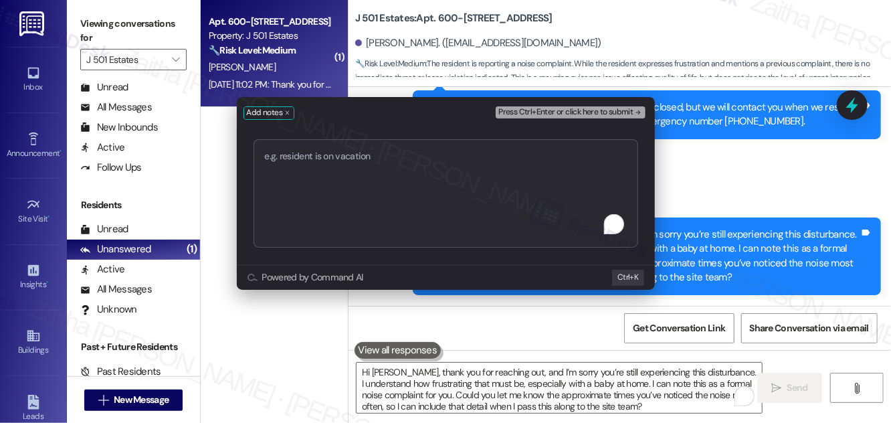
click at [375, 195] on textarea "To enrich screen reader interactions, please activate Accessibility in Grammarl…" at bounding box center [446, 193] width 385 height 108
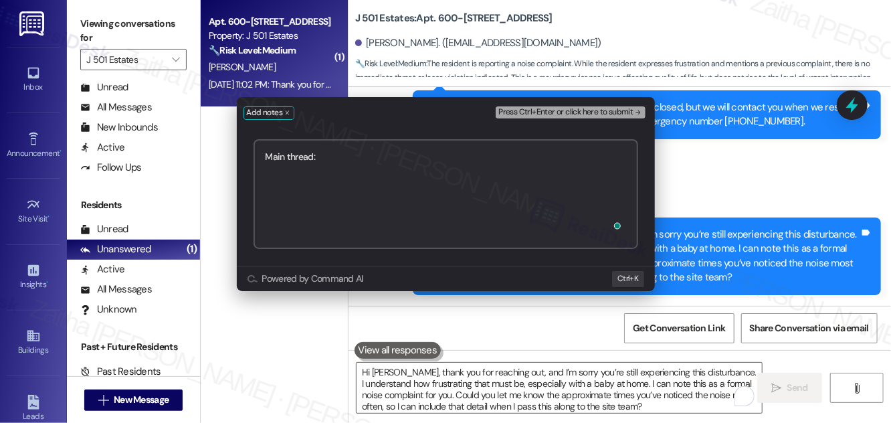
paste textarea "https://www.theresidesk.com/text/insights-conversations/1394430/share-conversat…"
type textarea "Main thread: https://www.theresidesk.com/text/insights-conversations/1394430/sh…"
click at [542, 117] on button "Press Ctrl+Enter or click here to submit" at bounding box center [570, 112] width 149 height 12
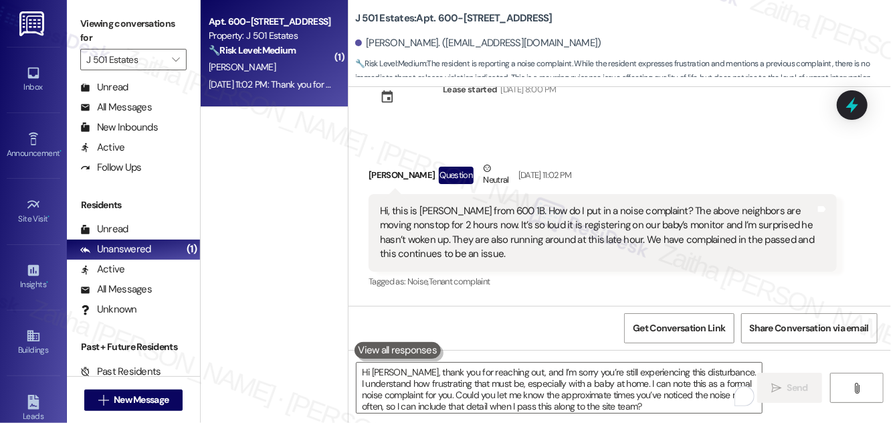
scroll to position [41, 0]
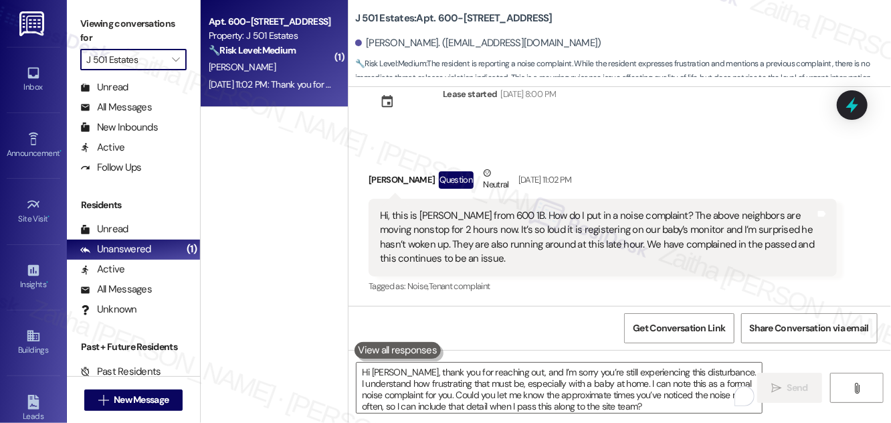
click at [148, 60] on input "J 501 Estates" at bounding box center [125, 59] width 79 height 21
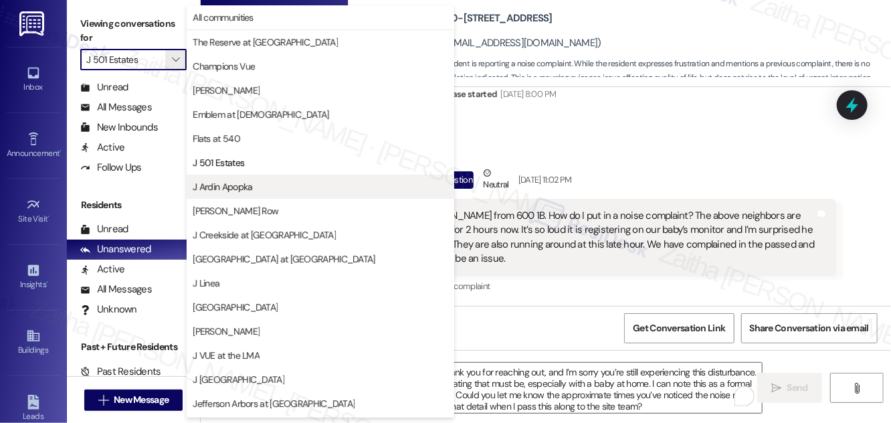
click at [237, 183] on span "J Ardin Apopka" at bounding box center [223, 186] width 60 height 13
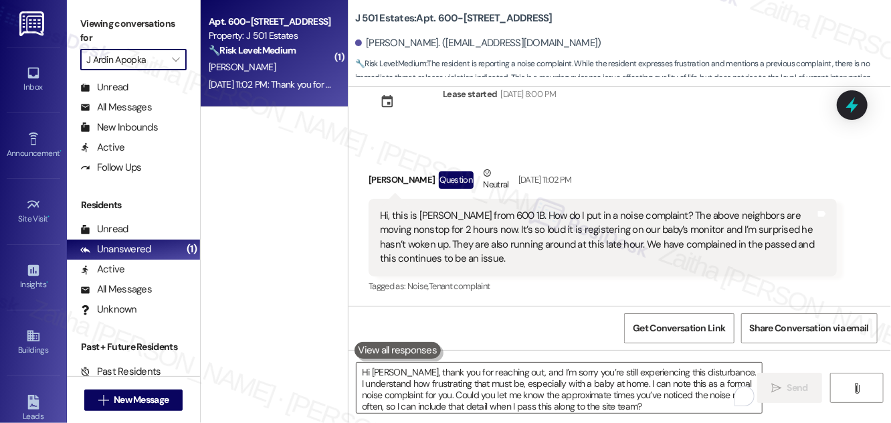
type input "J Ardin Apopka"
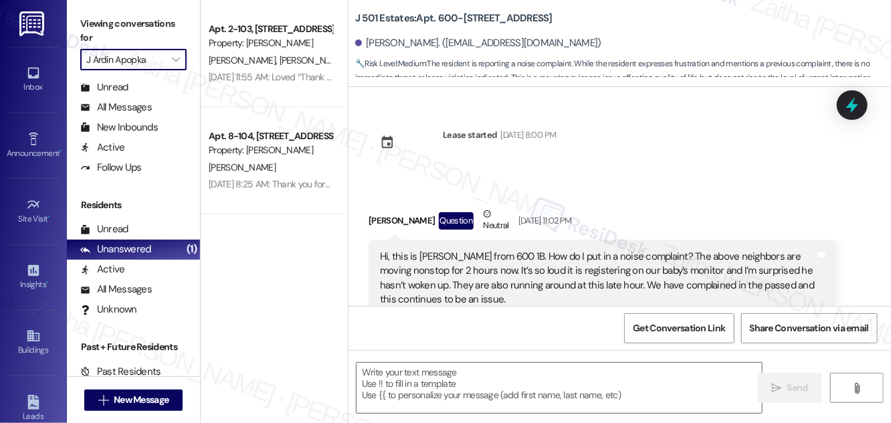
scroll to position [41, 0]
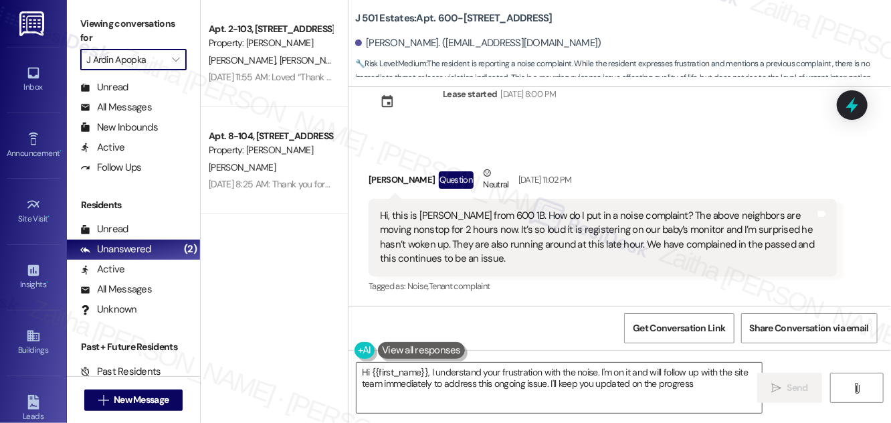
type textarea "Hi {{first_name}}, I understand your frustration with the noise. I'm on it and …"
